Goal: Book appointment/travel/reservation

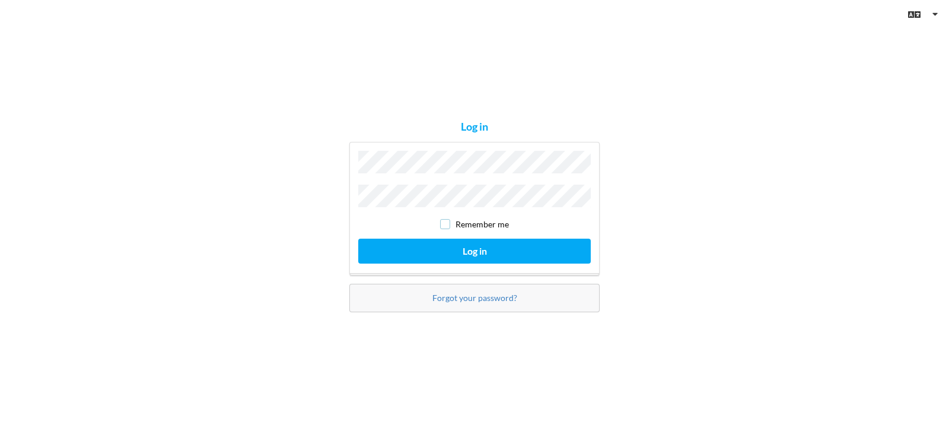
click at [445, 219] on input "checkbox" at bounding box center [445, 224] width 10 height 10
checkbox input "true"
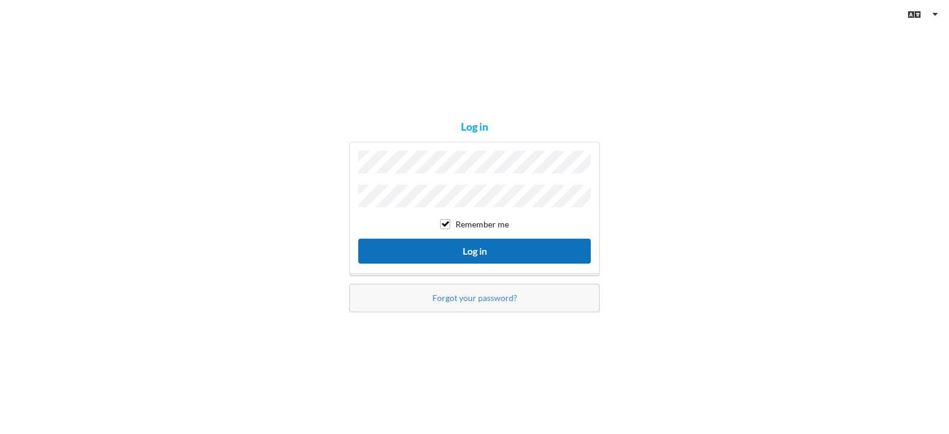
click at [467, 243] on button "Log in" at bounding box center [474, 250] width 232 height 24
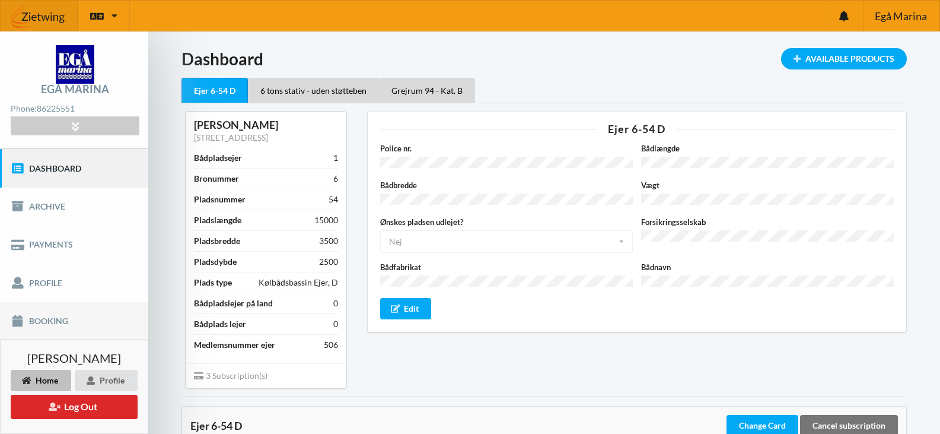
click at [49, 321] on link "Booking" at bounding box center [74, 321] width 148 height 38
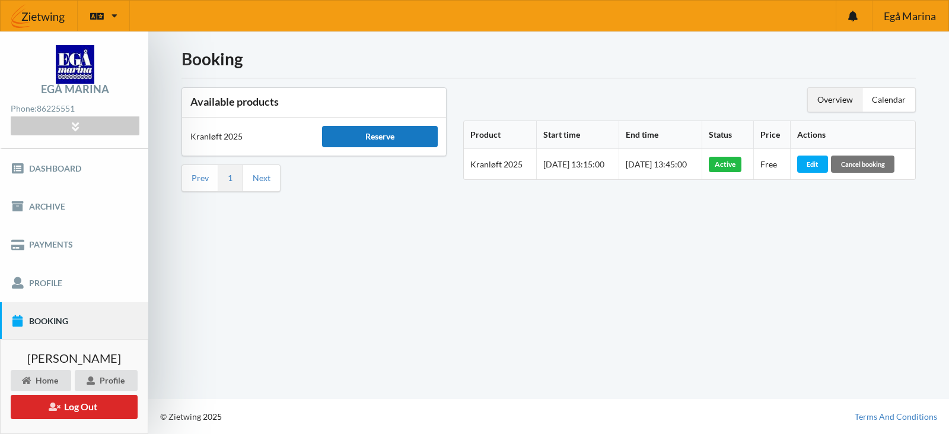
click at [361, 139] on div "Reserve" at bounding box center [379, 136] width 115 height 21
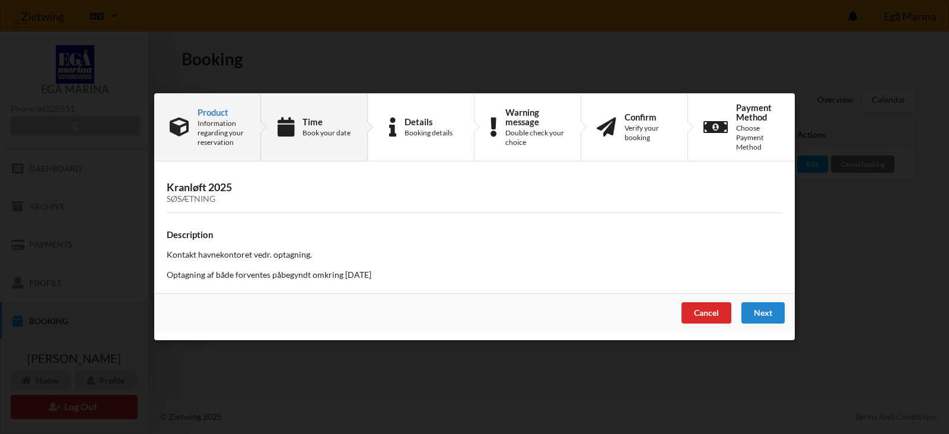
click at [313, 123] on div "Time" at bounding box center [326, 121] width 48 height 9
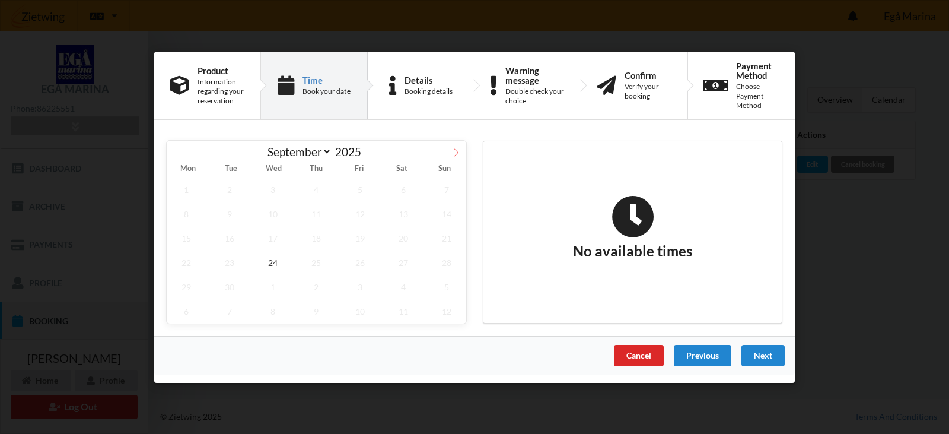
click at [457, 151] on icon at bounding box center [456, 152] width 8 height 8
select select "9"
click at [643, 353] on div "Cancel" at bounding box center [639, 354] width 50 height 21
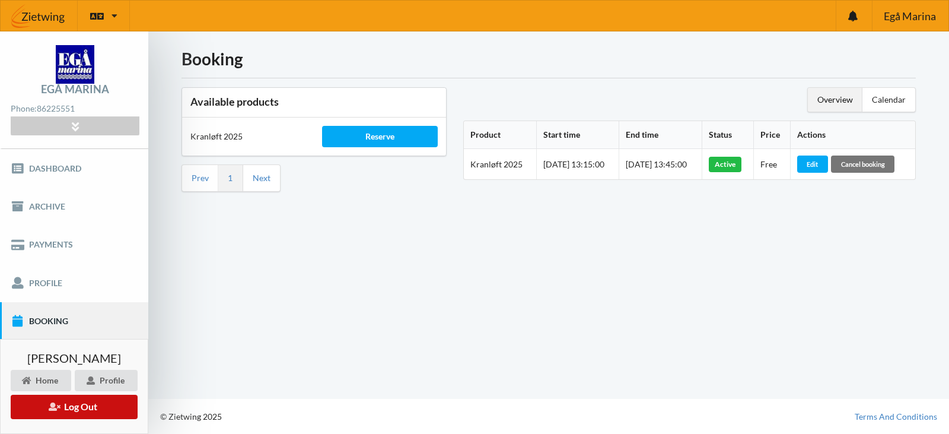
click at [78, 403] on button "Log Out" at bounding box center [74, 406] width 127 height 24
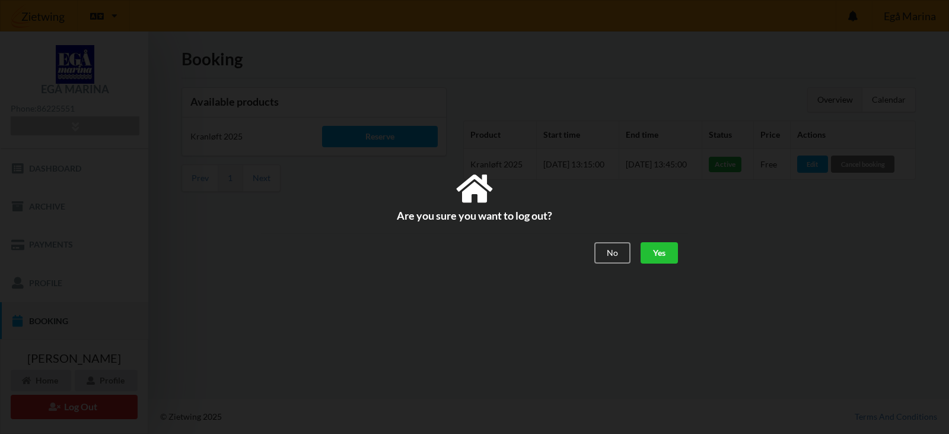
click at [668, 255] on div "Yes" at bounding box center [658, 252] width 37 height 21
